Goal: Task Accomplishment & Management: Use online tool/utility

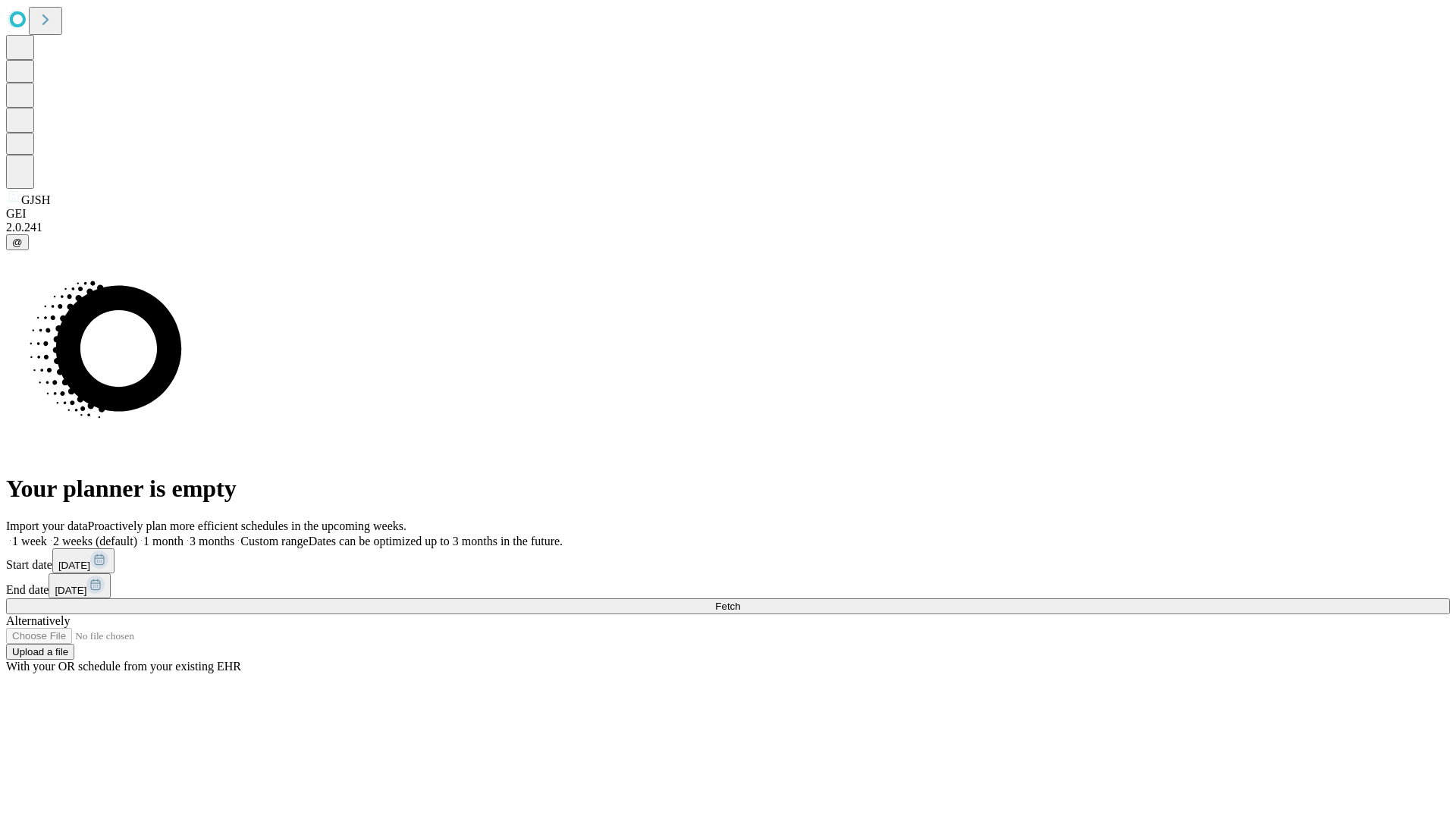
click at [740, 600] on span "Fetch" at bounding box center [728, 606] width 26 height 12
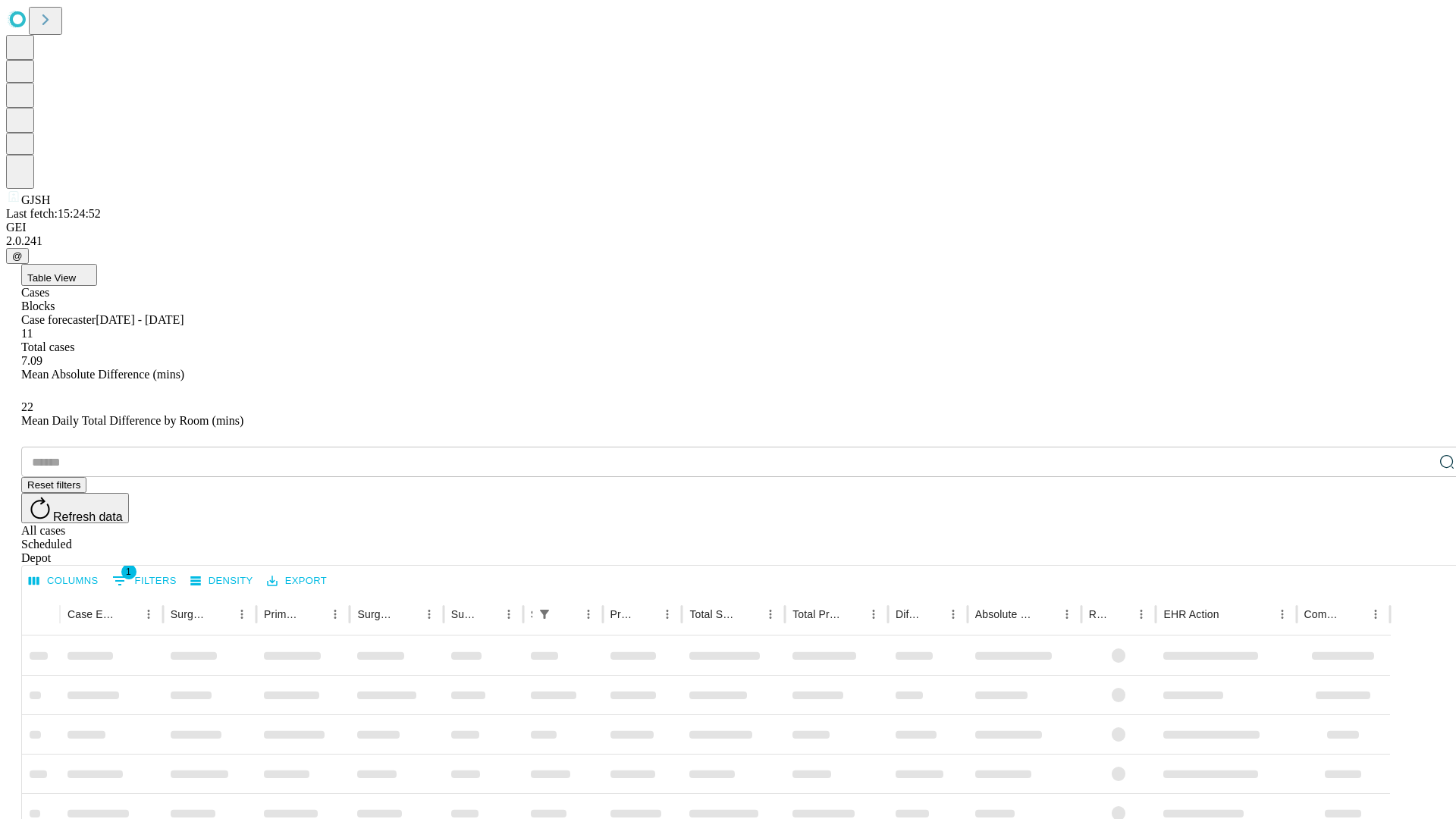
click at [76, 272] on span "Table View" at bounding box center [51, 278] width 48 height 12
